Goal: Task Accomplishment & Management: Complete application form

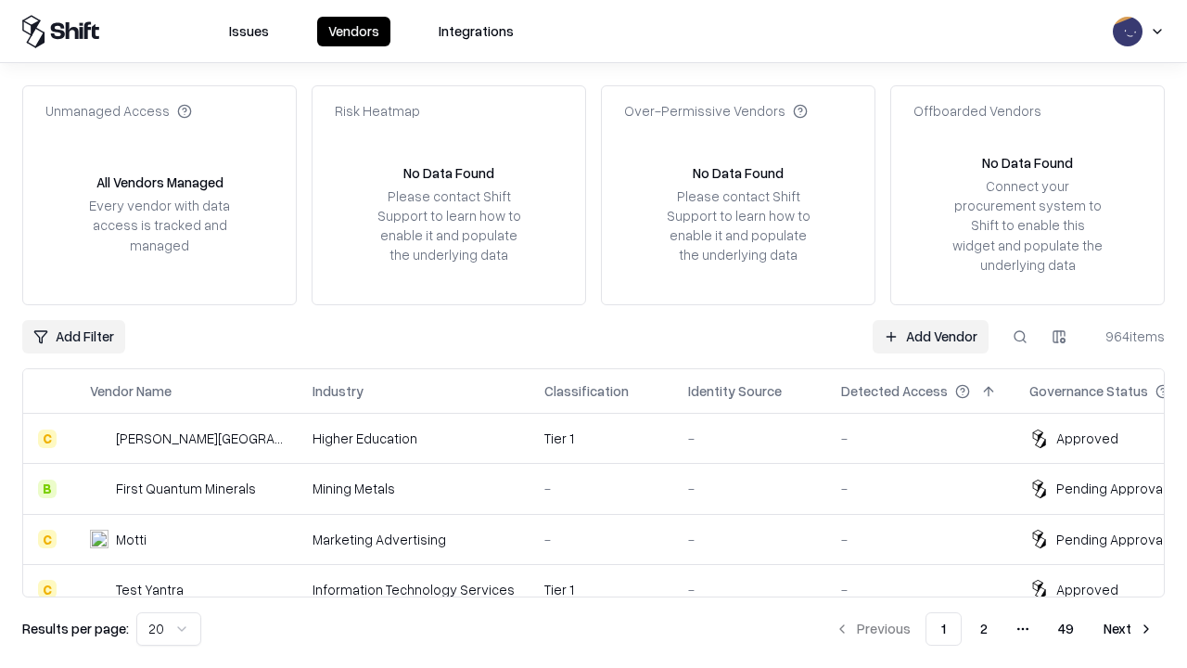
click at [930, 336] on link "Add Vendor" at bounding box center [931, 336] width 116 height 33
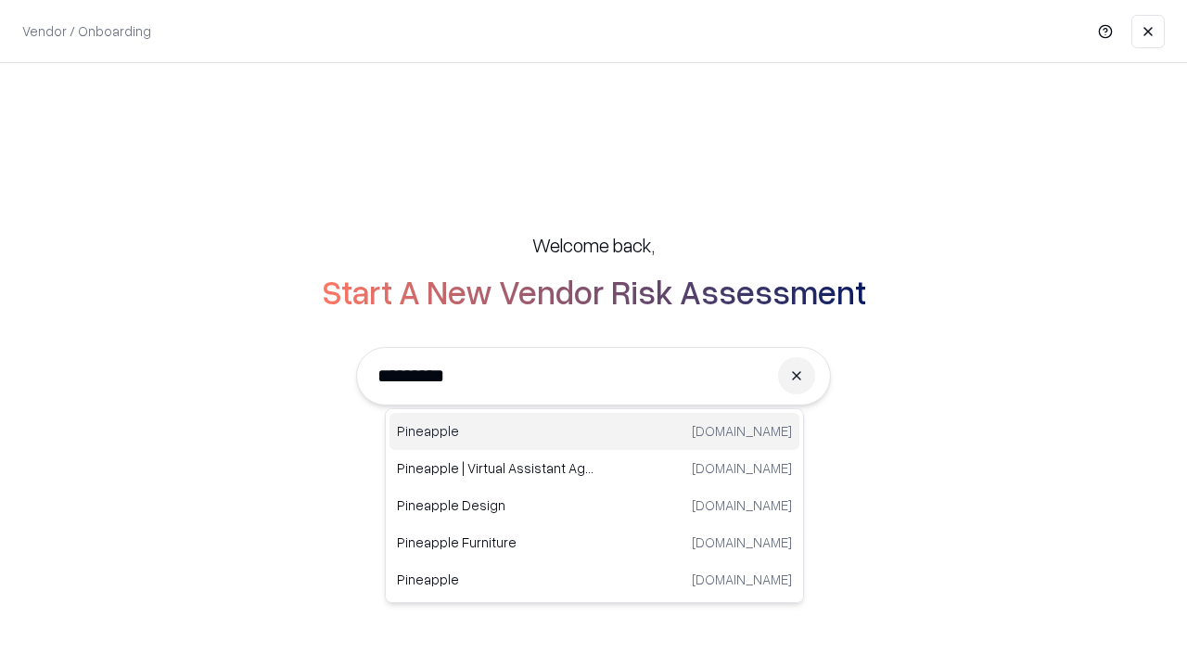
click at [594, 431] on div "Pineapple [DOMAIN_NAME]" at bounding box center [595, 431] width 410 height 37
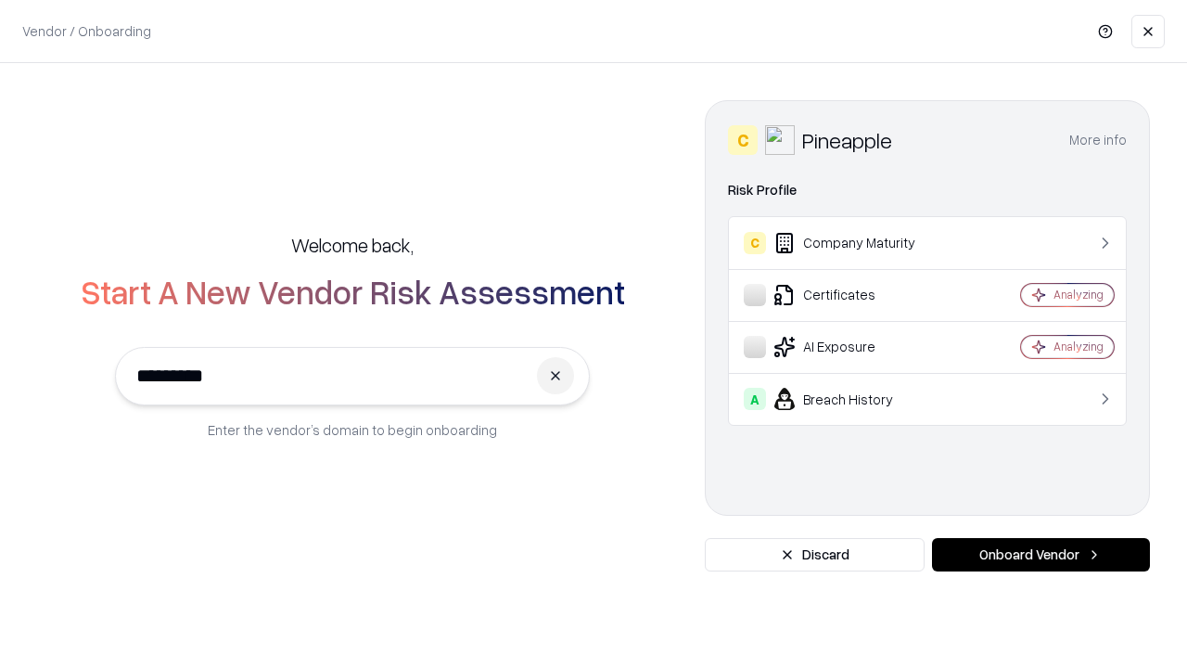
type input "*********"
click at [1041, 555] on button "Onboard Vendor" at bounding box center [1041, 554] width 218 height 33
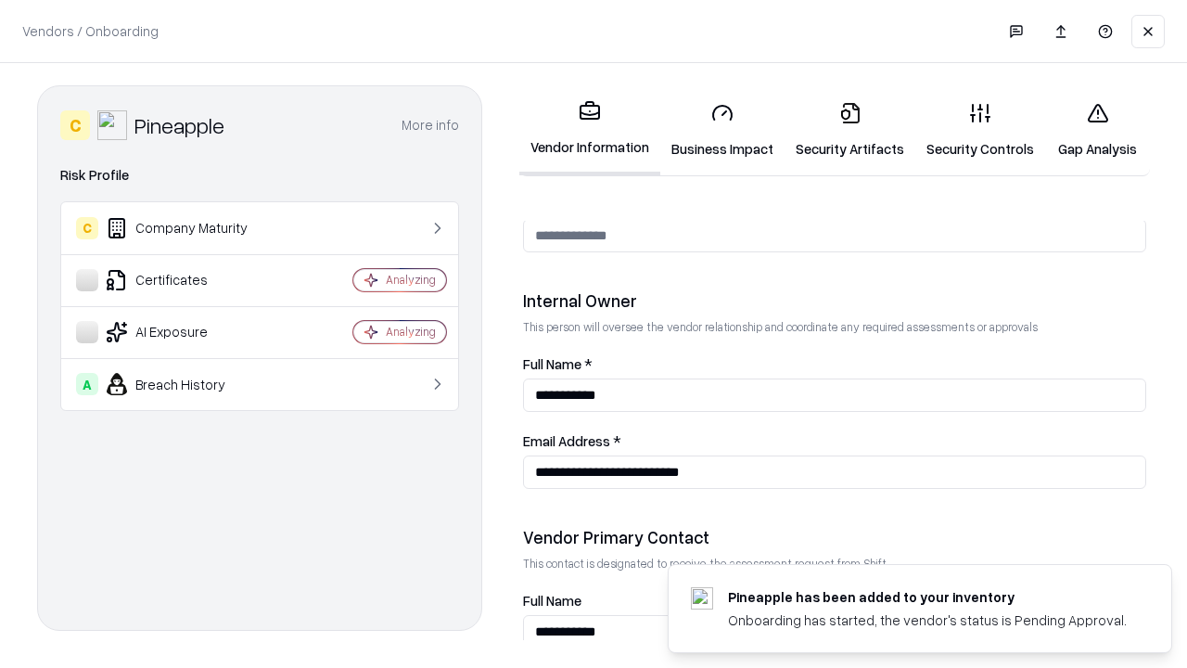
scroll to position [961, 0]
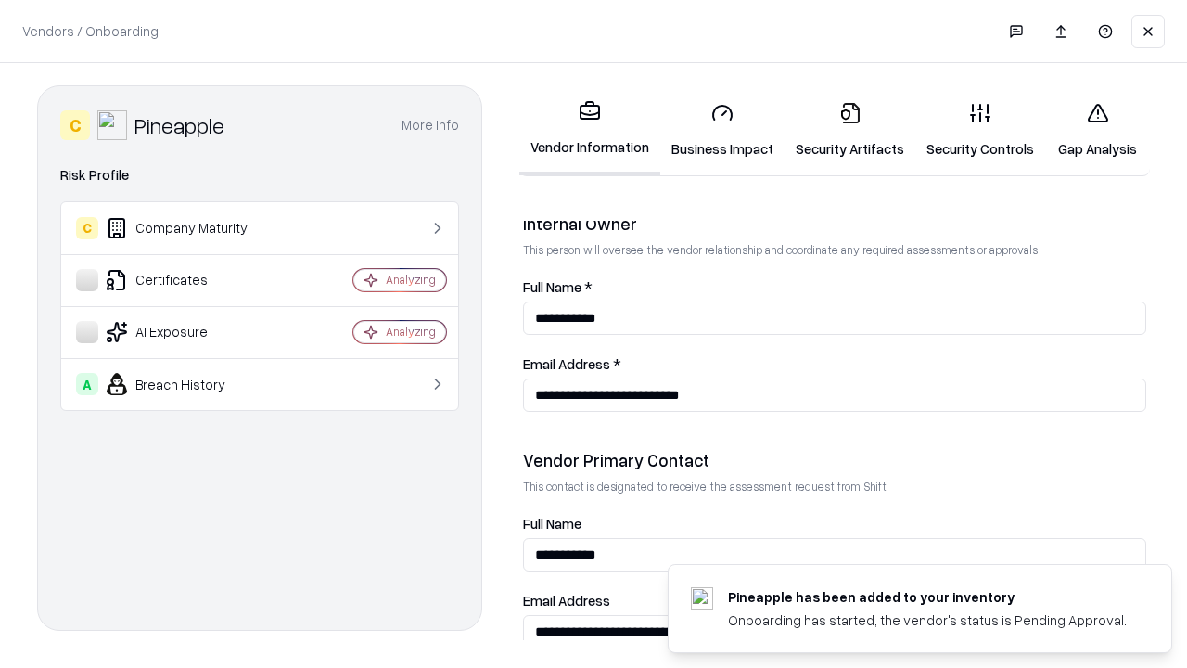
click at [849, 130] on link "Security Artifacts" at bounding box center [850, 130] width 131 height 86
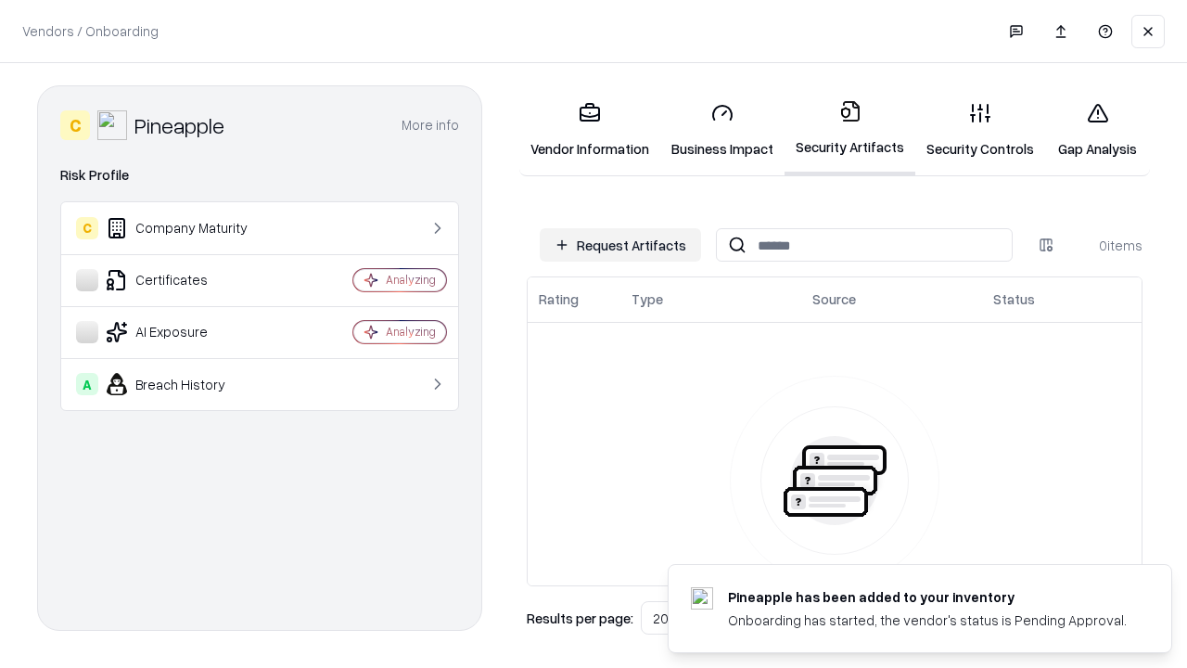
click at [620, 245] on button "Request Artifacts" at bounding box center [620, 244] width 161 height 33
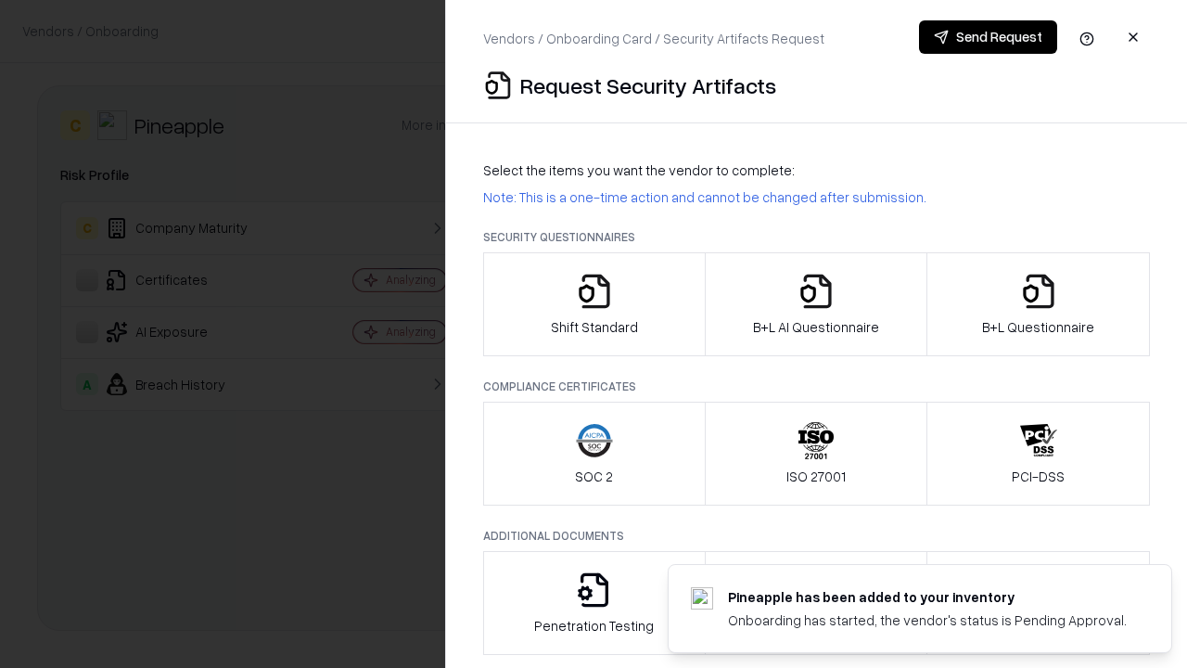
click at [1038, 304] on icon "button" at bounding box center [1038, 291] width 37 height 37
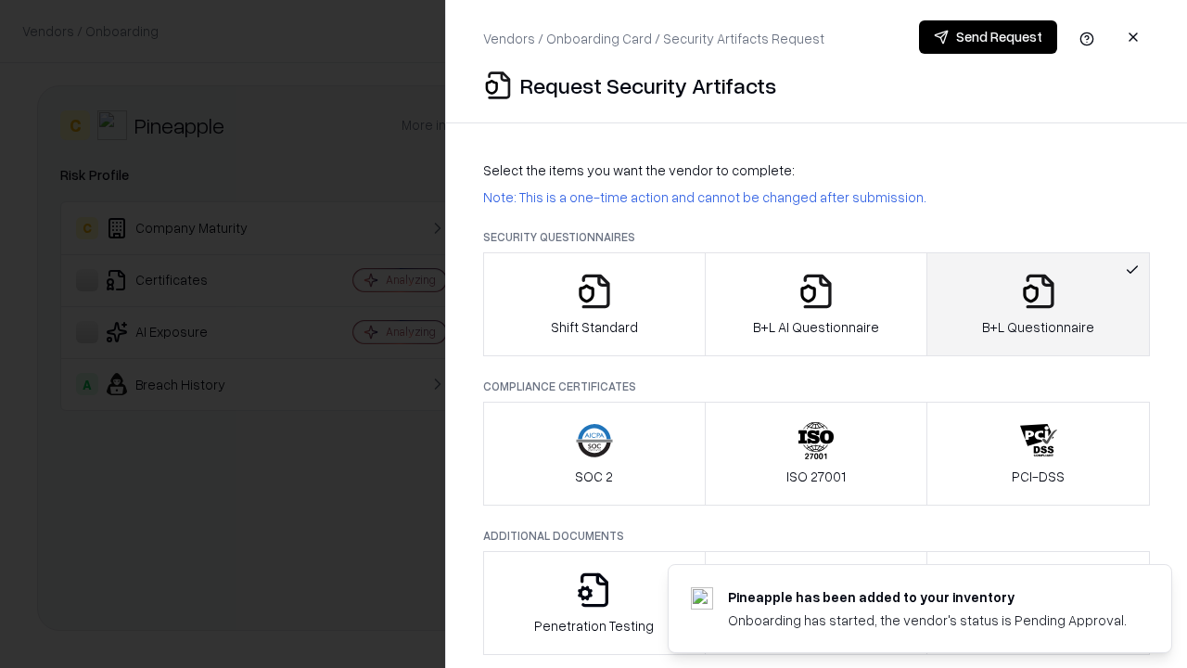
click at [815, 304] on icon "button" at bounding box center [816, 291] width 37 height 37
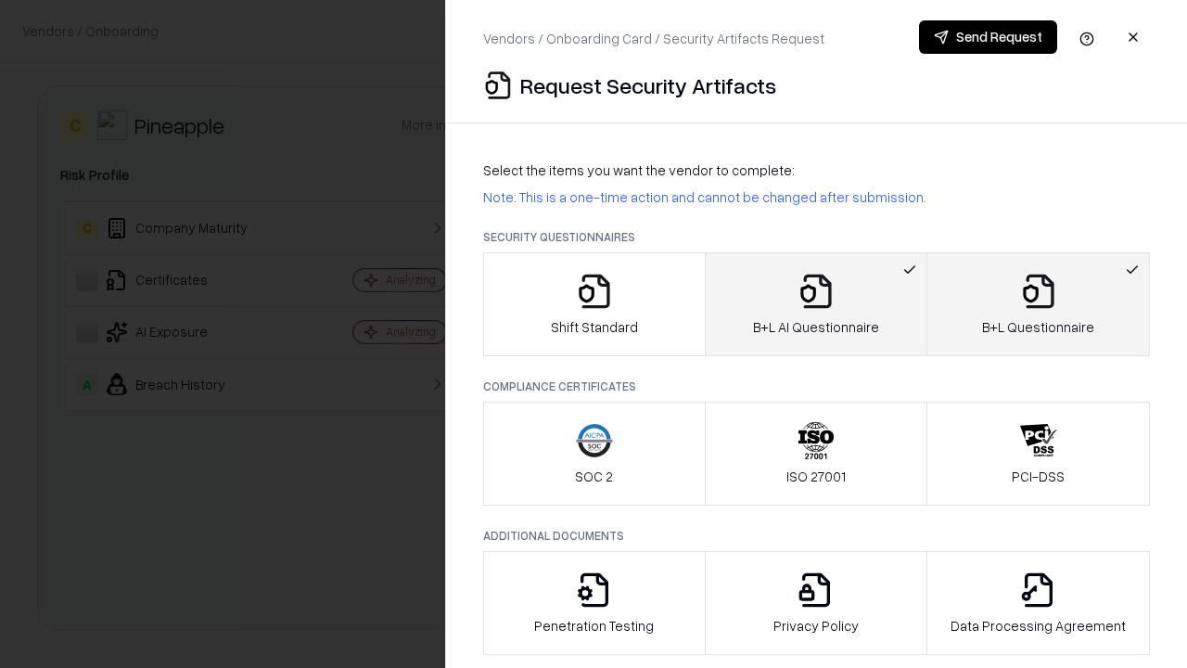
click at [988, 37] on button "Send Request" at bounding box center [988, 36] width 138 height 33
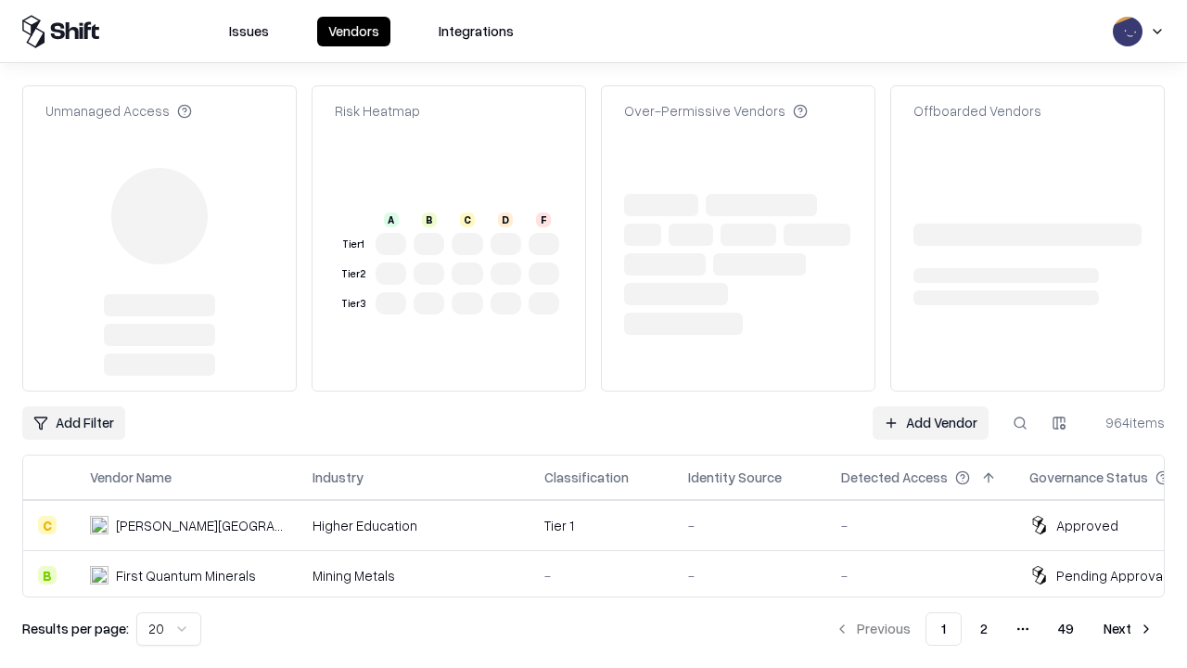
click at [930, 406] on link "Add Vendor" at bounding box center [931, 422] width 116 height 33
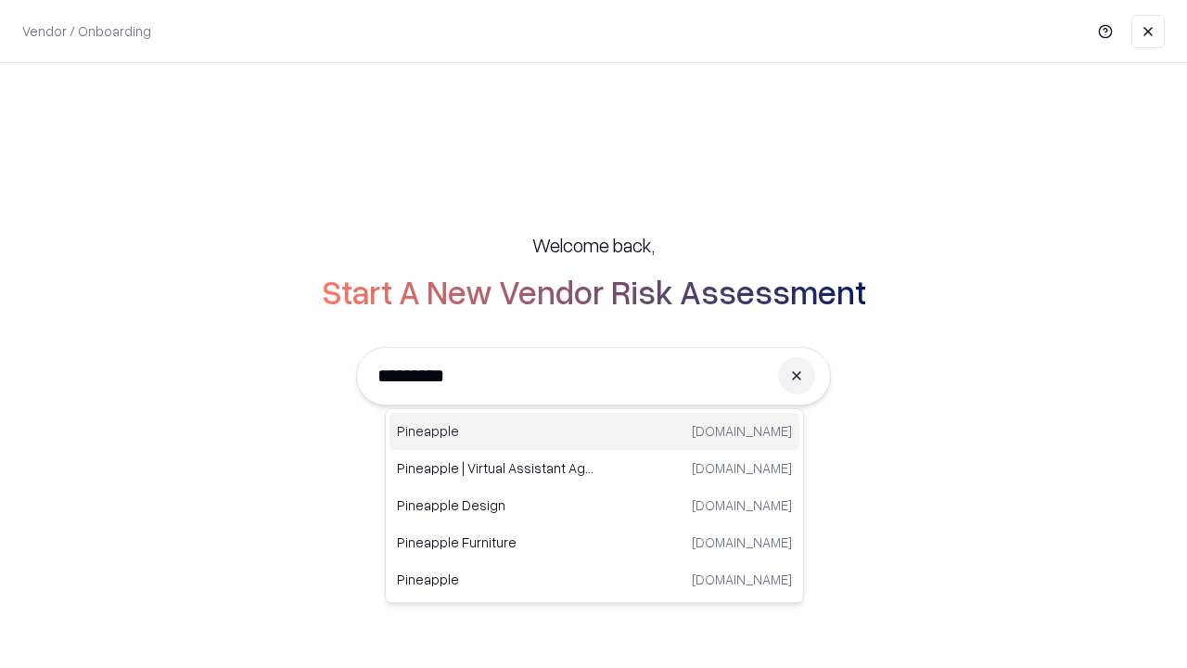
click at [594, 431] on div "Pineapple [DOMAIN_NAME]" at bounding box center [595, 431] width 410 height 37
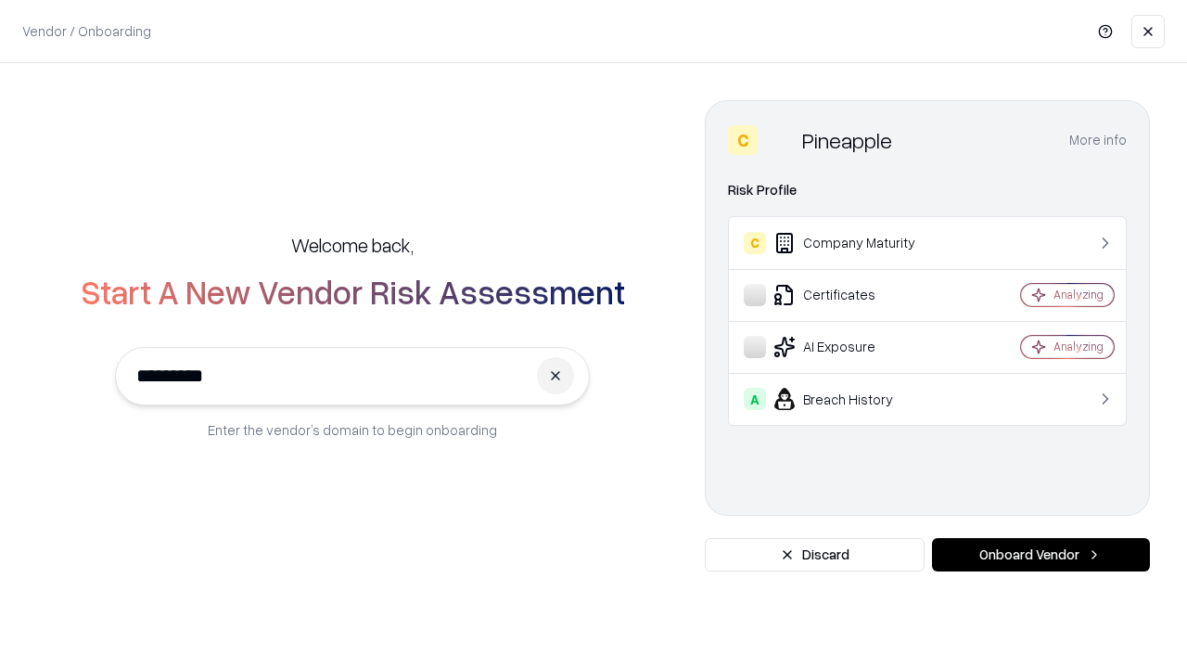
type input "*********"
click at [1041, 555] on button "Onboard Vendor" at bounding box center [1041, 554] width 218 height 33
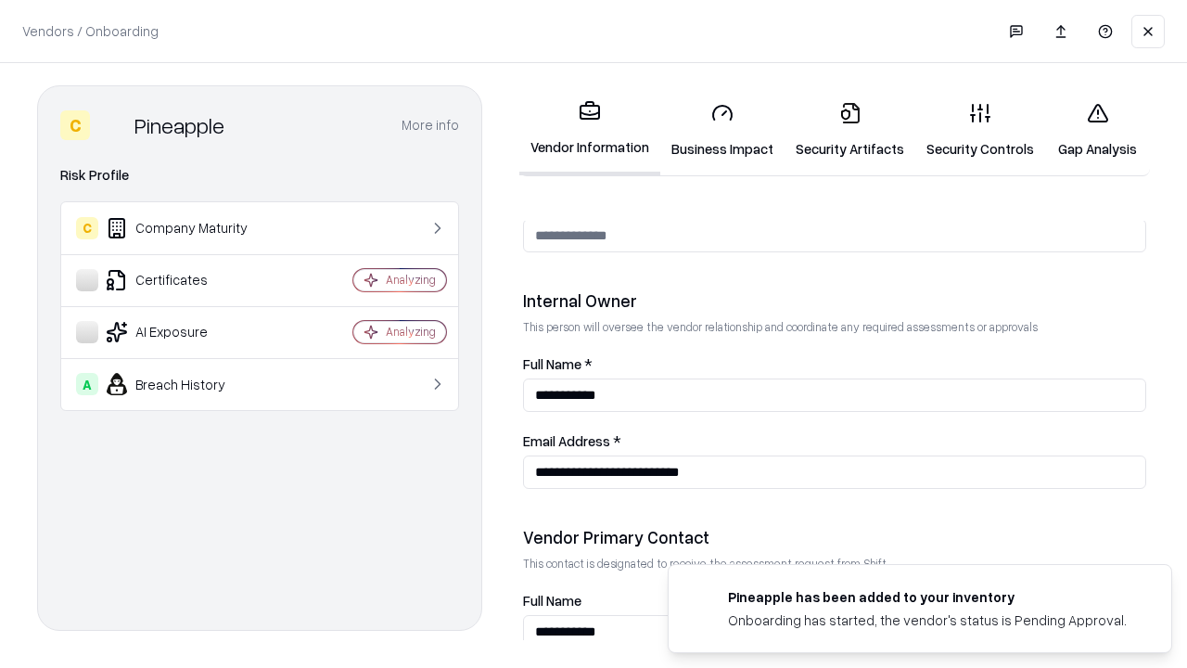
scroll to position [961, 0]
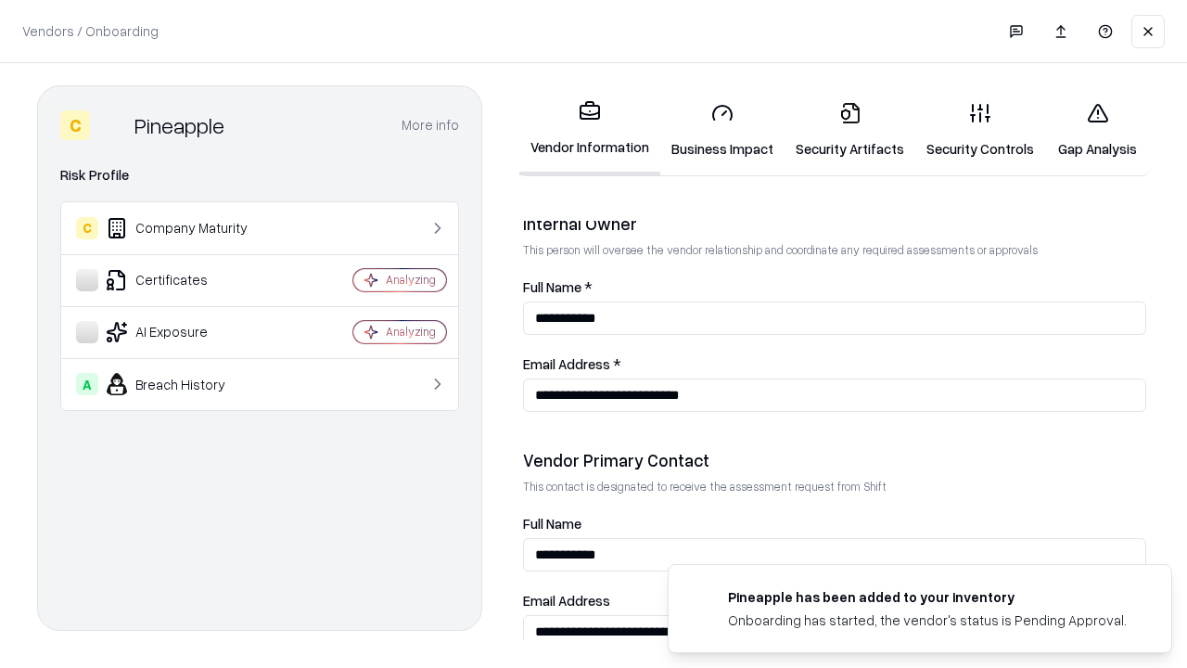
click at [1097, 130] on link "Gap Analysis" at bounding box center [1097, 130] width 105 height 86
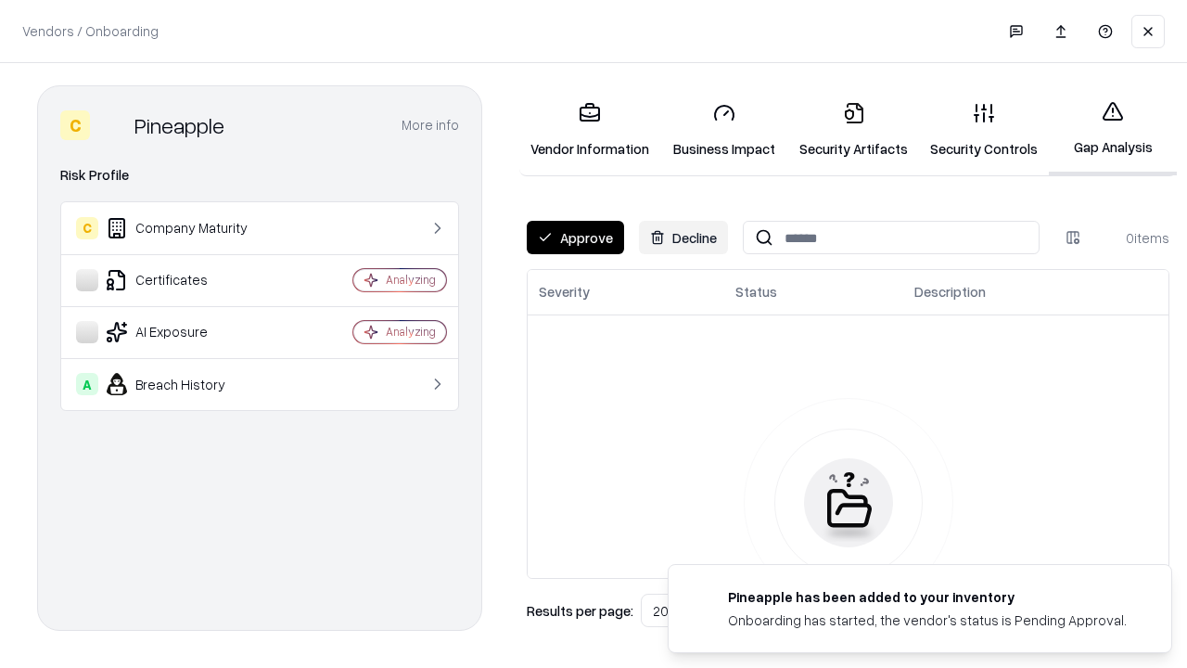
click at [575, 237] on button "Approve" at bounding box center [575, 237] width 97 height 33
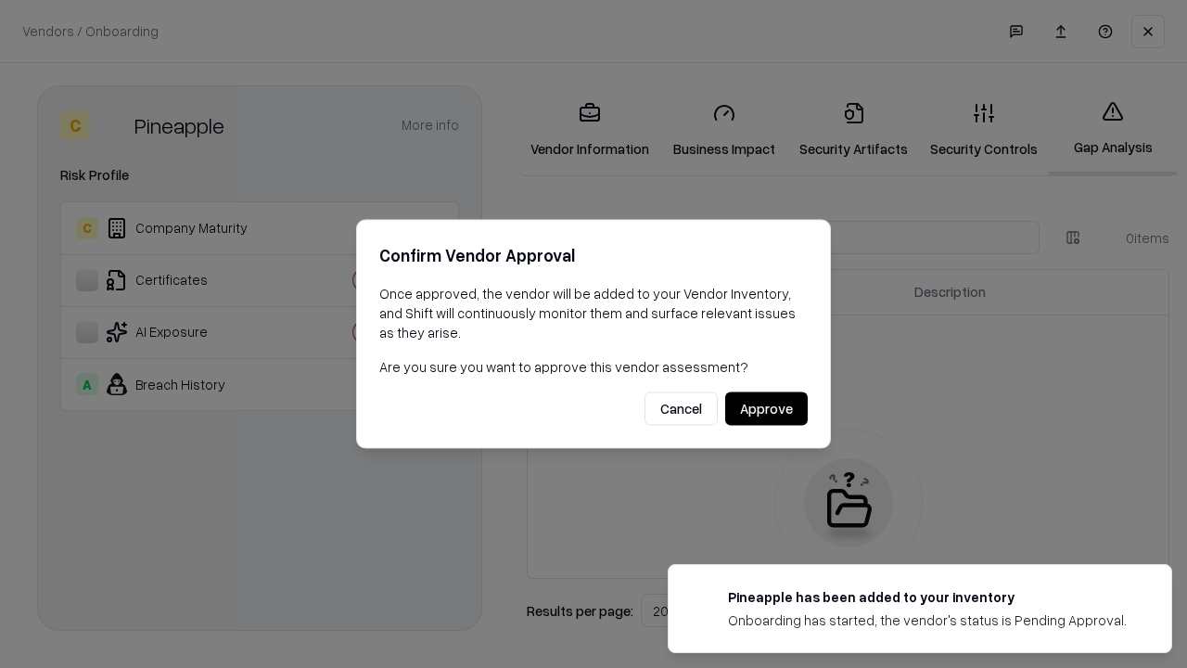
click at [766, 408] on button "Approve" at bounding box center [766, 408] width 83 height 33
